Goal: Task Accomplishment & Management: Manage account settings

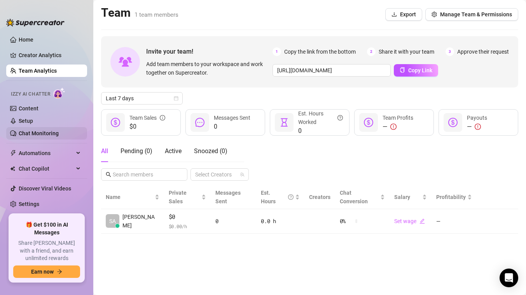
click at [39, 132] on link "Chat Monitoring" at bounding box center [39, 133] width 40 height 6
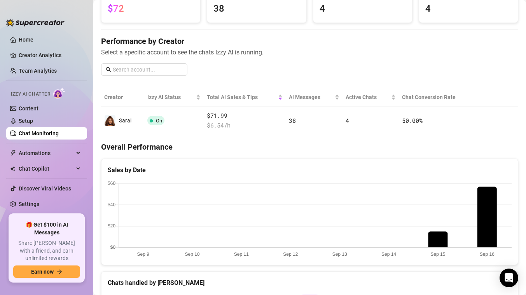
scroll to position [67, 0]
click at [39, 108] on link "Content" at bounding box center [29, 108] width 20 height 6
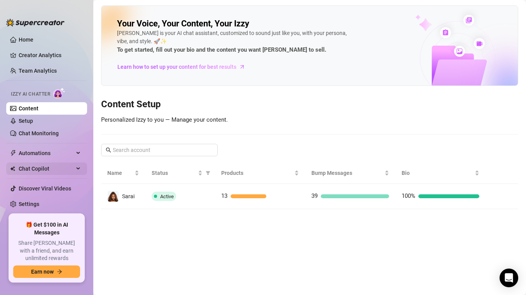
click at [50, 174] on span "Chat Copilot" at bounding box center [46, 169] width 55 height 12
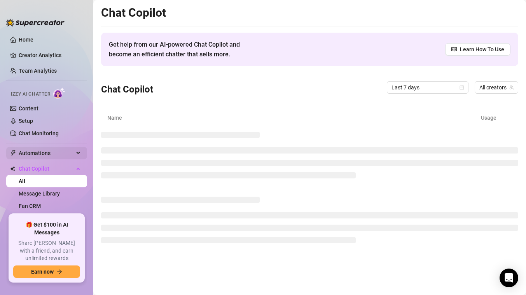
click at [63, 153] on span "Automations" at bounding box center [46, 153] width 55 height 12
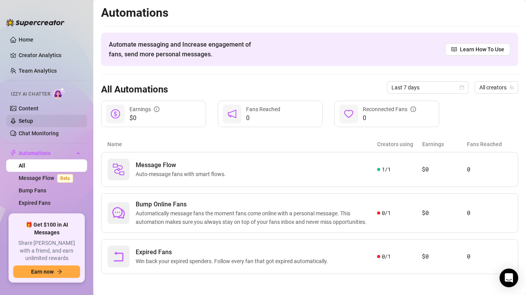
click at [33, 124] on link "Setup" at bounding box center [26, 121] width 14 height 6
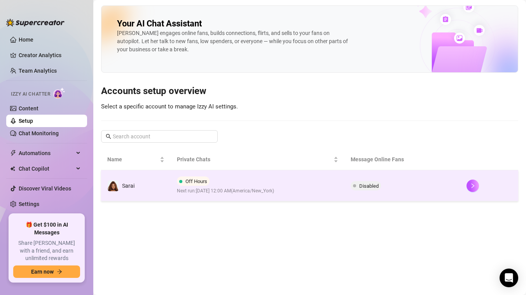
click at [199, 181] on span "Off Hours" at bounding box center [197, 182] width 22 height 6
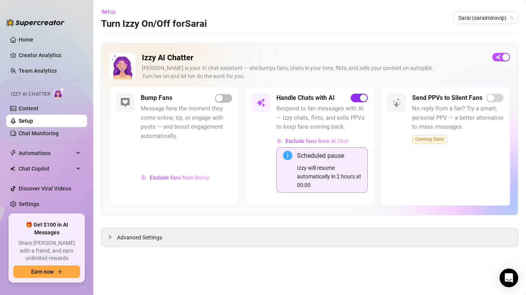
click at [359, 96] on span "button" at bounding box center [359, 98] width 17 height 9
